Goal: Transaction & Acquisition: Obtain resource

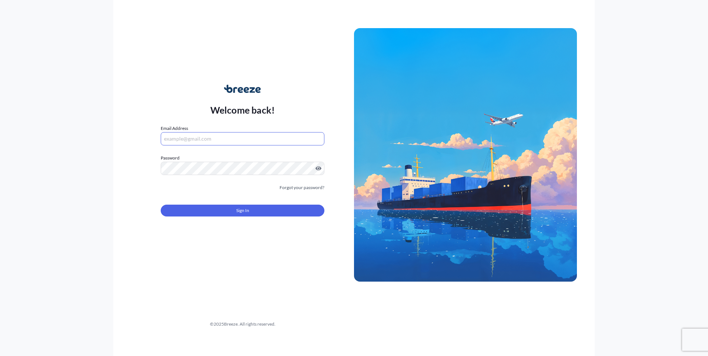
click at [209, 139] on input "Email Address" at bounding box center [243, 138] width 164 height 13
click at [154, 83] on div "Welcome back! Email Address Password Must include: Upper & lower case letters S…" at bounding box center [242, 155] width 223 height 170
click at [267, 129] on div "Email Address Please enter a valid email address" at bounding box center [243, 135] width 164 height 21
click at [265, 133] on input "Email Address" at bounding box center [243, 138] width 164 height 13
paste input "[EMAIL_ADDRESS][DOMAIN_NAME]"
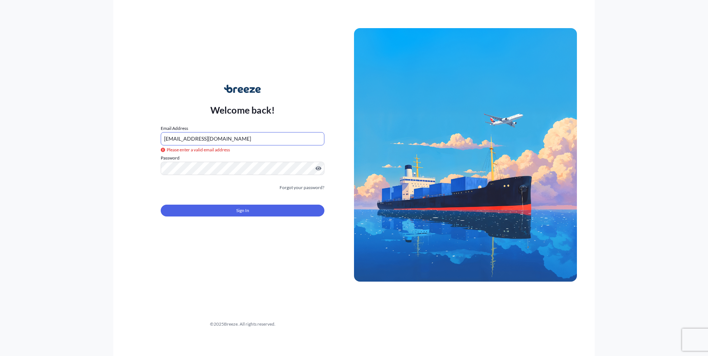
type input "[EMAIL_ADDRESS][DOMAIN_NAME]"
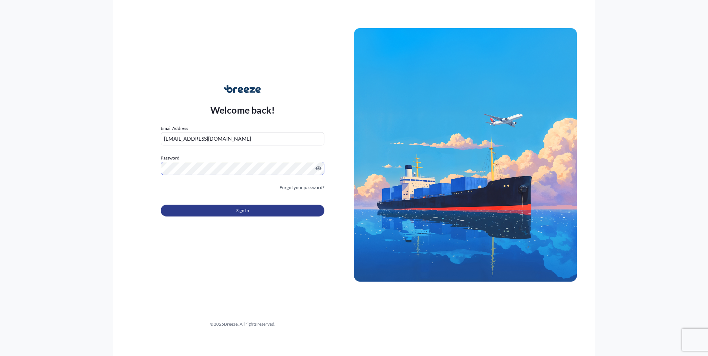
click at [288, 213] on button "Sign In" at bounding box center [243, 211] width 164 height 12
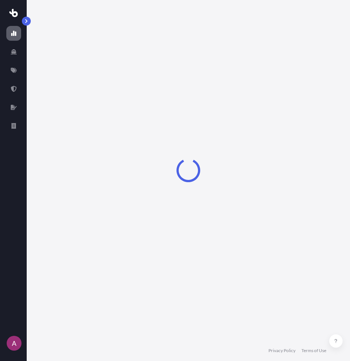
select select "2025"
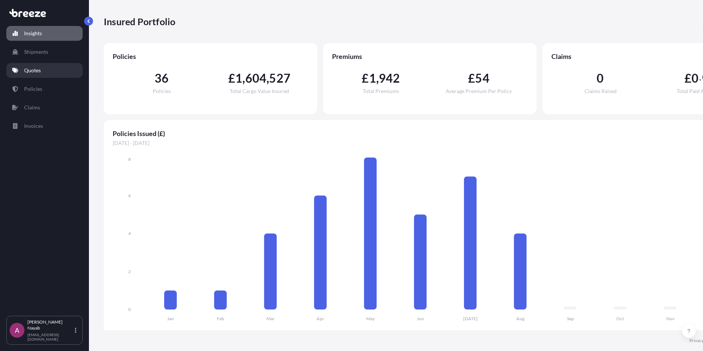
click at [42, 71] on link "Quotes" at bounding box center [44, 70] width 76 height 15
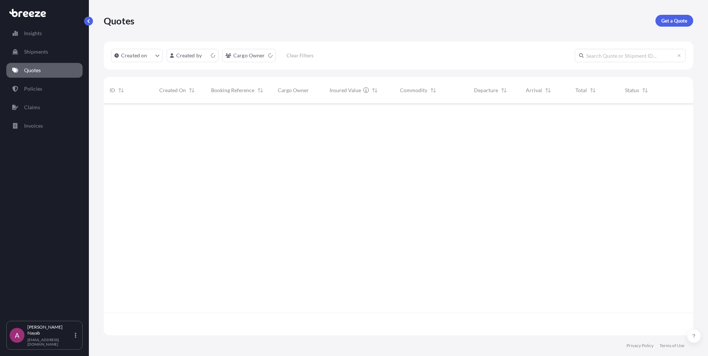
scroll to position [230, 584]
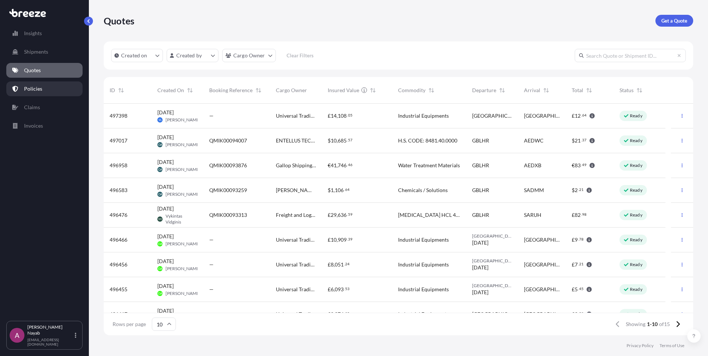
click at [50, 93] on link "Policies" at bounding box center [44, 88] width 76 height 15
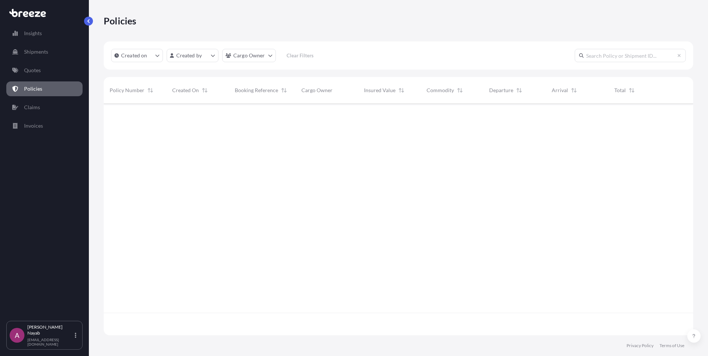
scroll to position [230, 584]
click at [34, 70] on p "Quotes" at bounding box center [32, 70] width 17 height 7
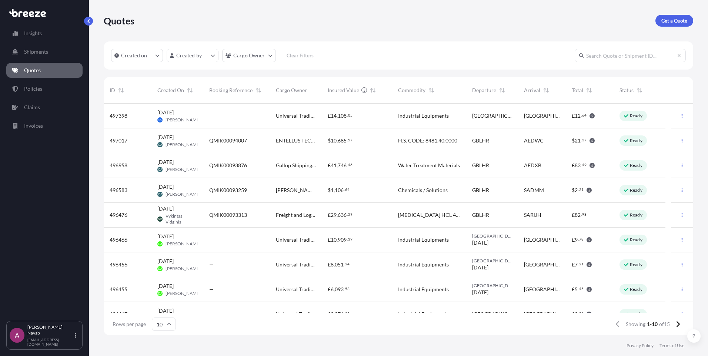
scroll to position [39, 0]
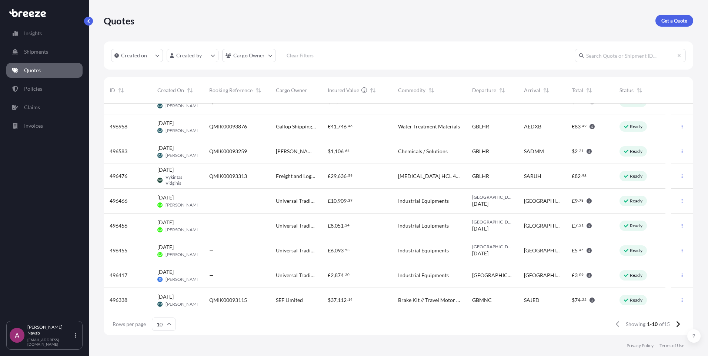
click at [166, 326] on input "10" at bounding box center [164, 324] width 24 height 13
click at [167, 290] on div "25" at bounding box center [163, 288] width 18 height 14
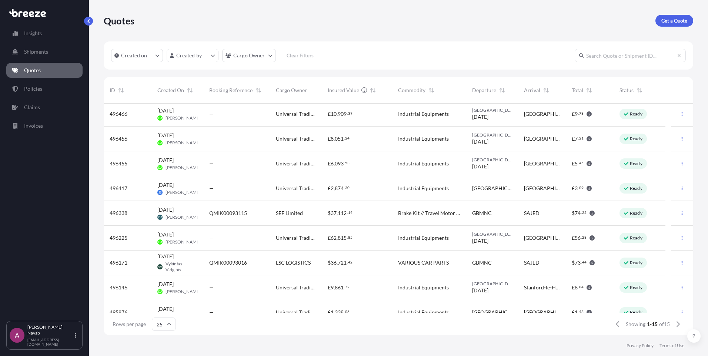
scroll to position [163, 0]
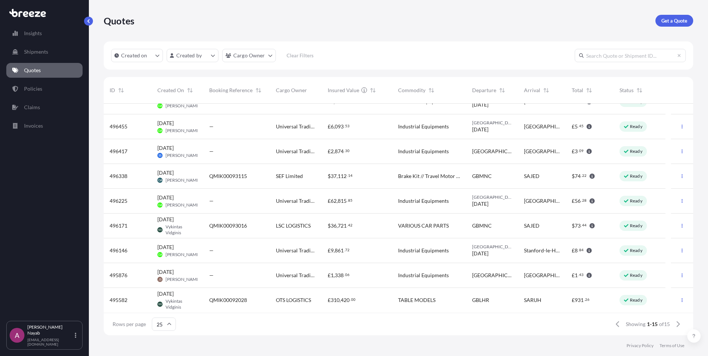
click at [637, 251] on p "Ready" at bounding box center [636, 251] width 13 height 6
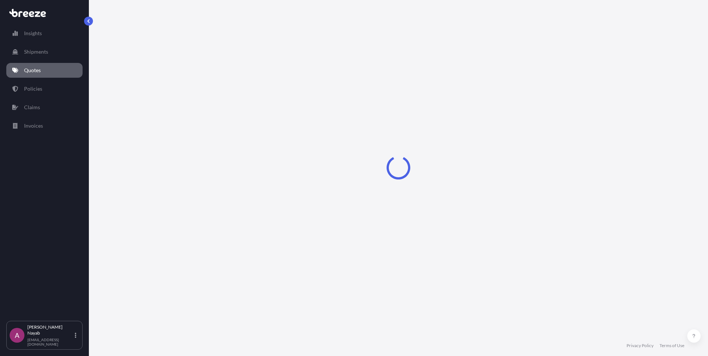
select select "Road"
select select "1"
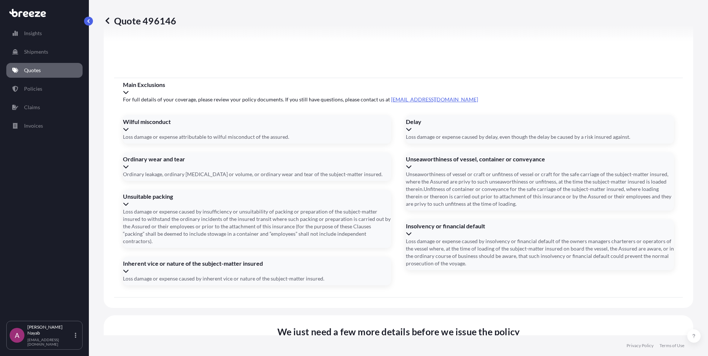
scroll to position [835, 0]
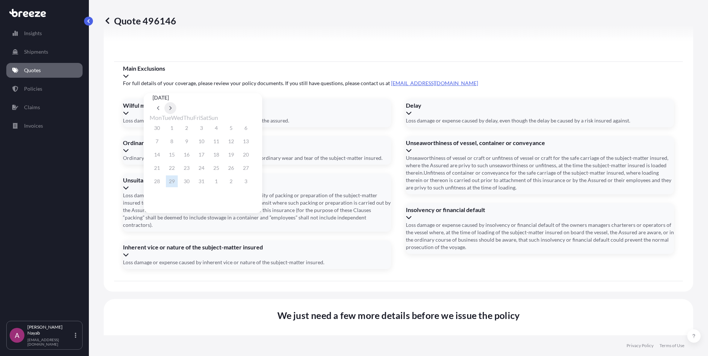
click at [176, 102] on button at bounding box center [170, 108] width 12 height 12
click at [190, 182] on button "27" at bounding box center [187, 182] width 12 height 12
type input "[DATE]"
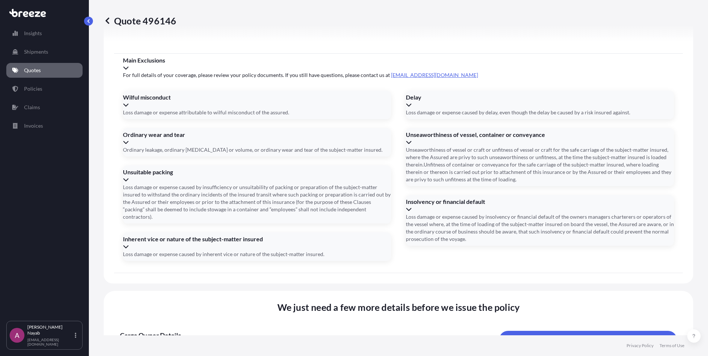
scroll to position [819, 0]
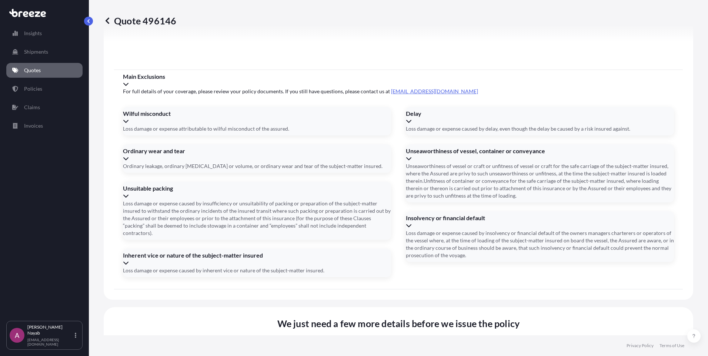
paste input "S00221721"
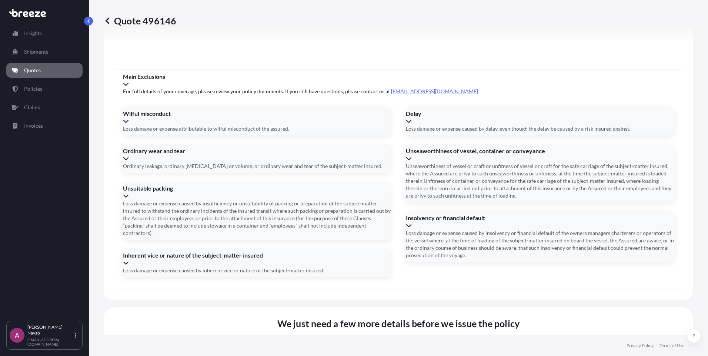
type input "S00221721"
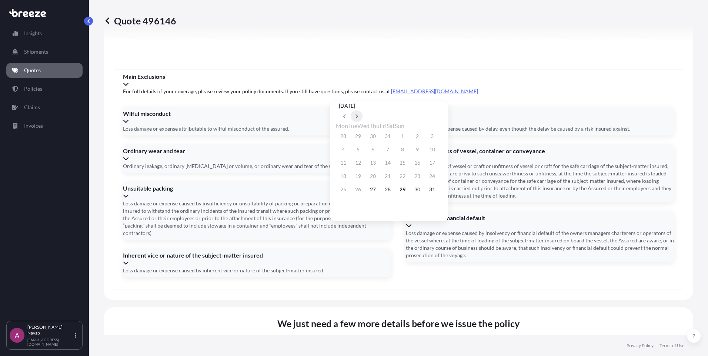
click at [363, 110] on button at bounding box center [357, 116] width 12 height 12
click at [379, 152] on button "8" at bounding box center [373, 150] width 12 height 12
type input "[DATE]"
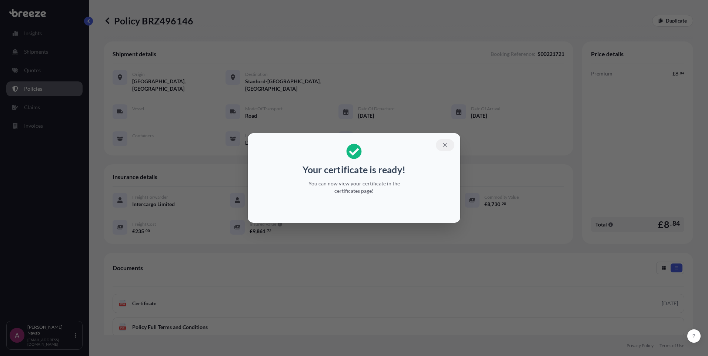
click at [447, 143] on icon "button" at bounding box center [445, 145] width 7 height 7
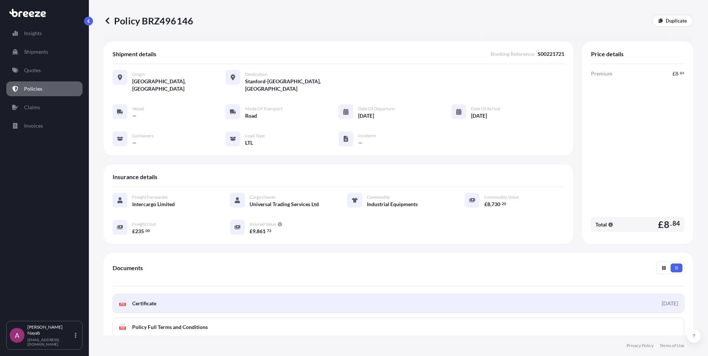
click at [166, 295] on link "PDF Certificate [DATE]" at bounding box center [399, 303] width 572 height 19
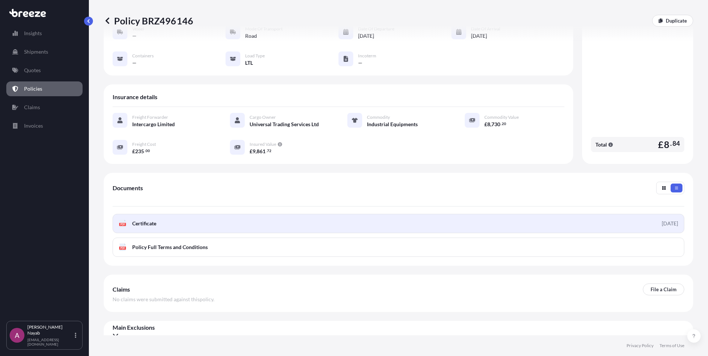
scroll to position [82, 0]
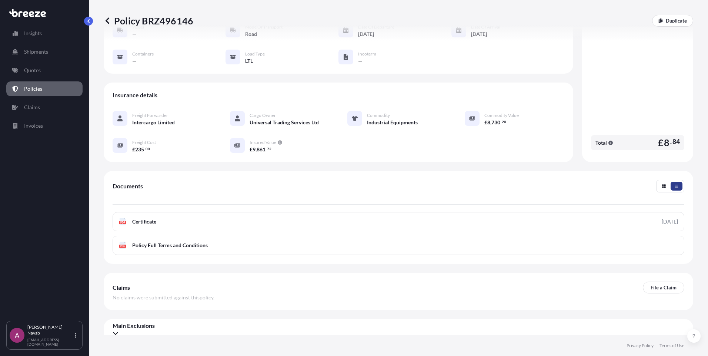
click at [671, 182] on button "button" at bounding box center [677, 186] width 12 height 9
click at [119, 330] on icon at bounding box center [116, 333] width 6 height 6
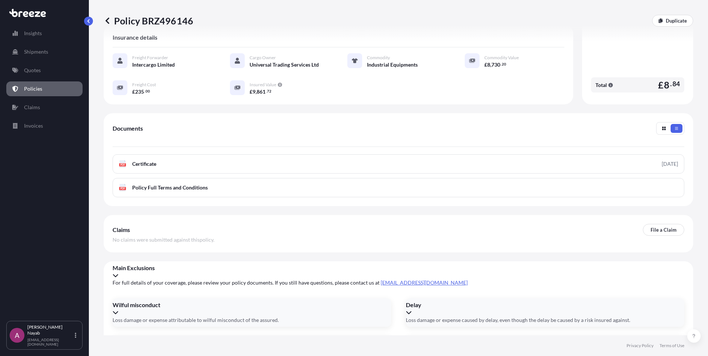
scroll to position [194, 0]
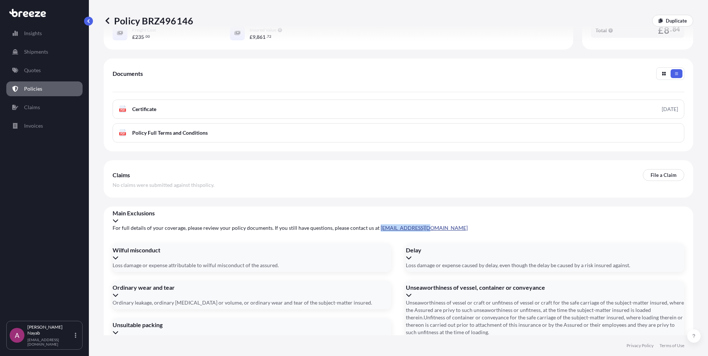
drag, startPoint x: 431, startPoint y: 225, endPoint x: 374, endPoint y: 223, distance: 57.0
click at [374, 224] on span "For full details of your coverage, please review your policy documents. If you …" at bounding box center [399, 227] width 572 height 7
copy link "[EMAIL_ADDRESS][DOMAIN_NAME]"
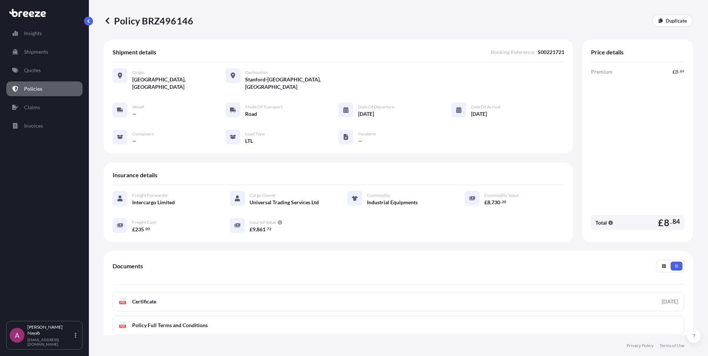
scroll to position [0, 0]
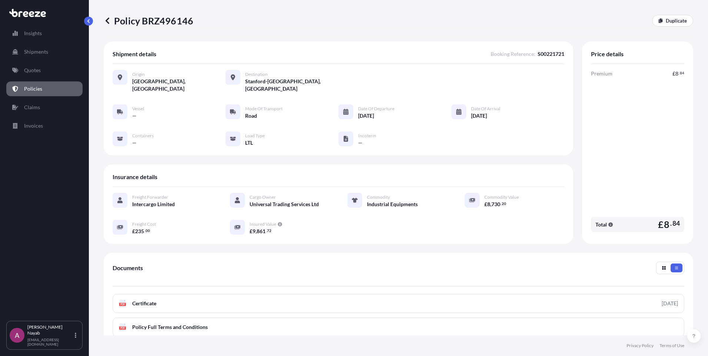
click at [186, 25] on p "Policy BRZ496146" at bounding box center [149, 21] width 90 height 12
click at [201, 13] on div "Policy BRZ496146 Duplicate" at bounding box center [399, 20] width 590 height 41
drag, startPoint x: 170, startPoint y: 21, endPoint x: 191, endPoint y: 21, distance: 21.9
click at [191, 21] on div "Policy BRZ496146 Duplicate" at bounding box center [399, 21] width 590 height 12
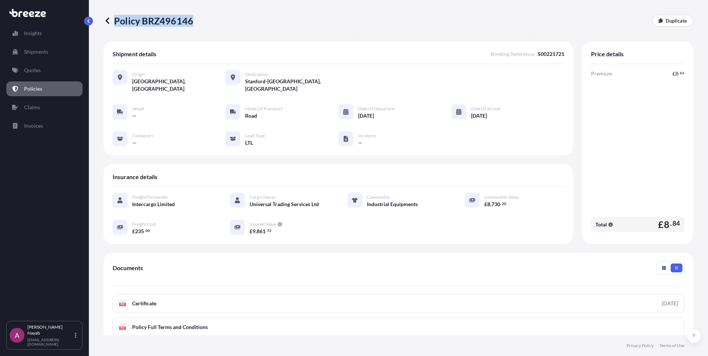
copy p "Policy BRZ496146"
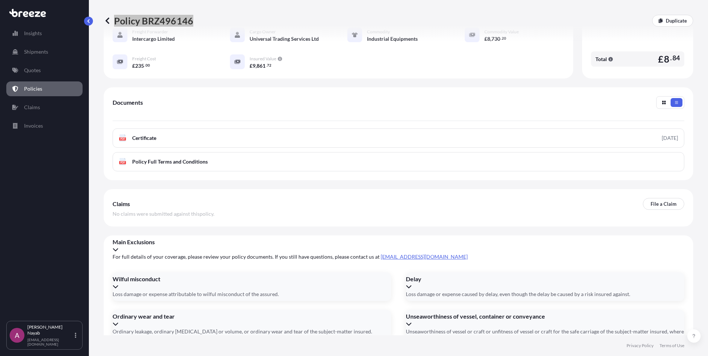
scroll to position [74, 0]
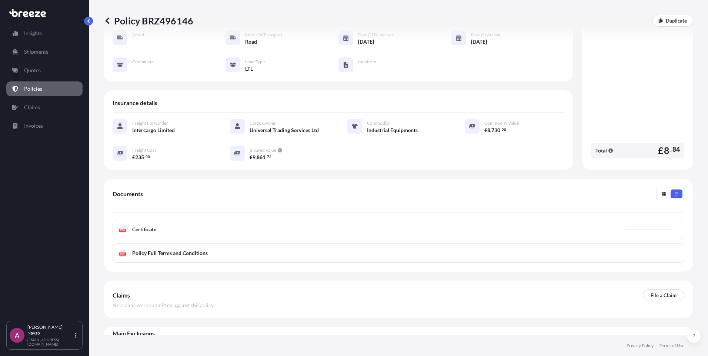
click at [617, 220] on div "PDF Certificate" at bounding box center [399, 229] width 572 height 19
click at [292, 228] on link "PDF Certificate [DATE]" at bounding box center [399, 229] width 572 height 19
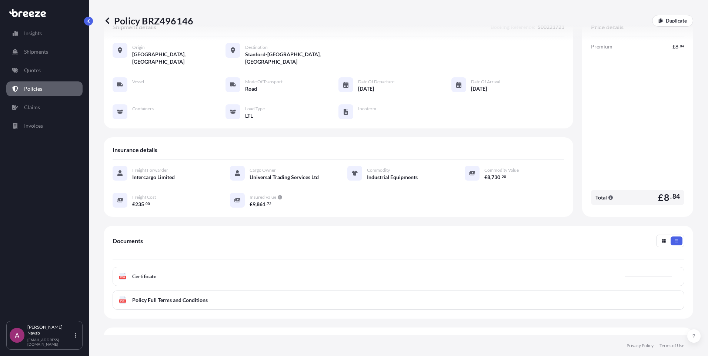
scroll to position [0, 0]
